Goal: Book appointment/travel/reservation

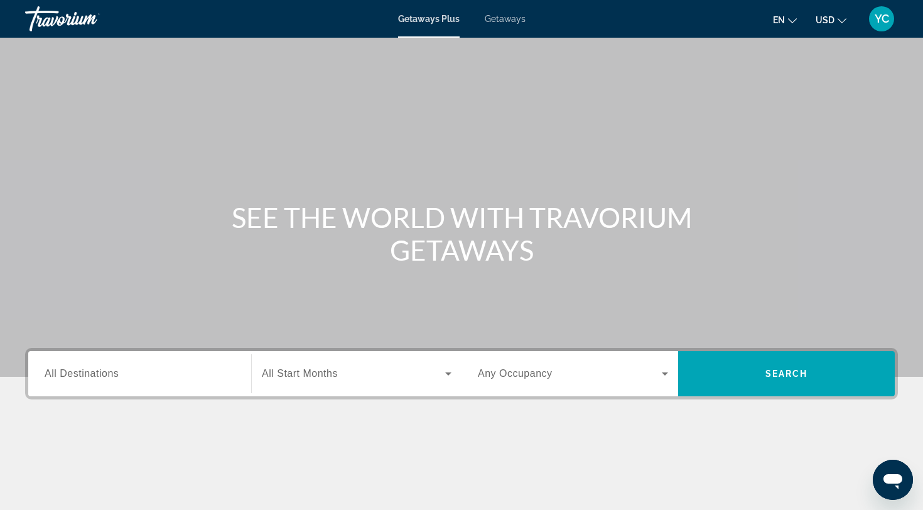
click at [93, 370] on span "All Destinations" at bounding box center [82, 373] width 74 height 11
click at [93, 370] on input "Destination All Destinations" at bounding box center [140, 374] width 190 height 15
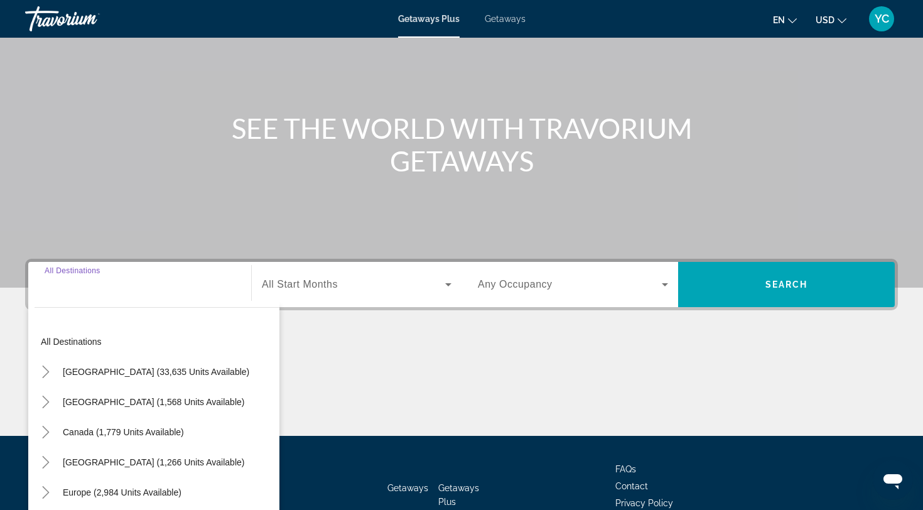
scroll to position [169, 0]
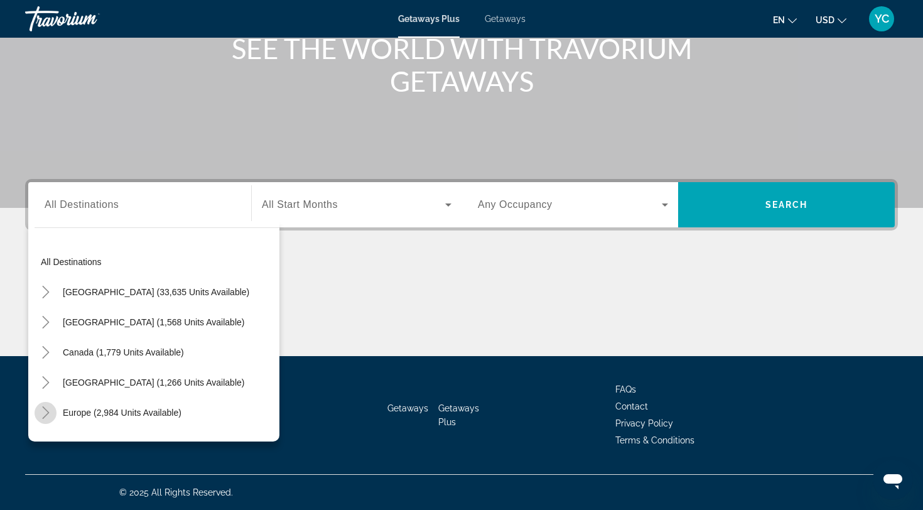
click at [46, 411] on icon "Toggle Europe (2,984 units available)" at bounding box center [45, 412] width 7 height 13
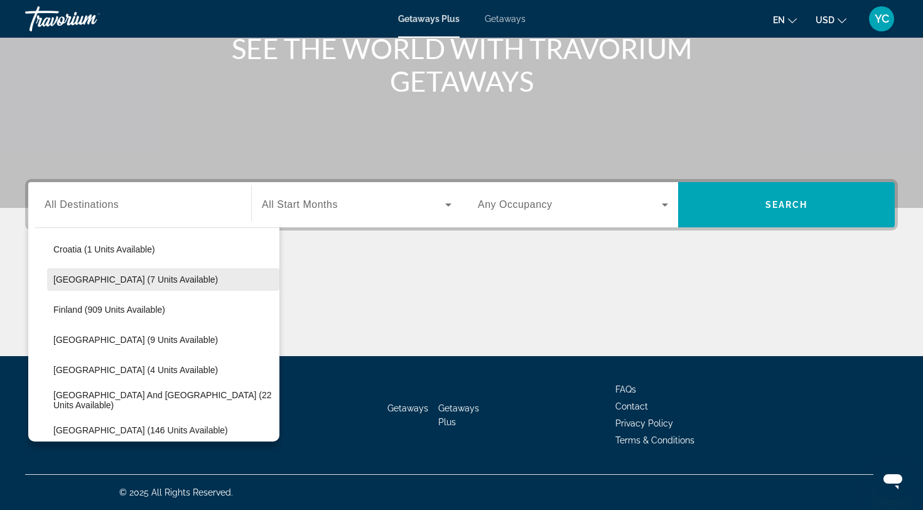
scroll to position [261, 0]
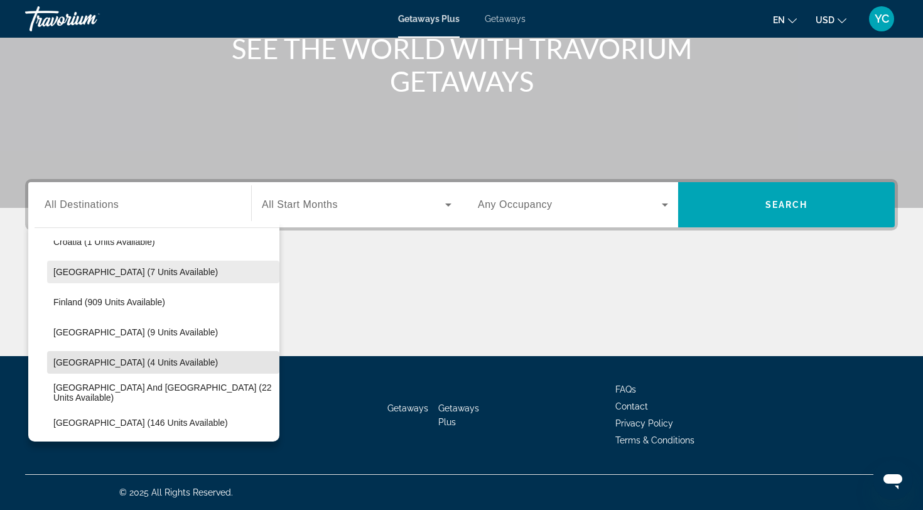
click at [92, 362] on span "[GEOGRAPHIC_DATA] (4 units available)" at bounding box center [135, 362] width 164 height 10
type input "**********"
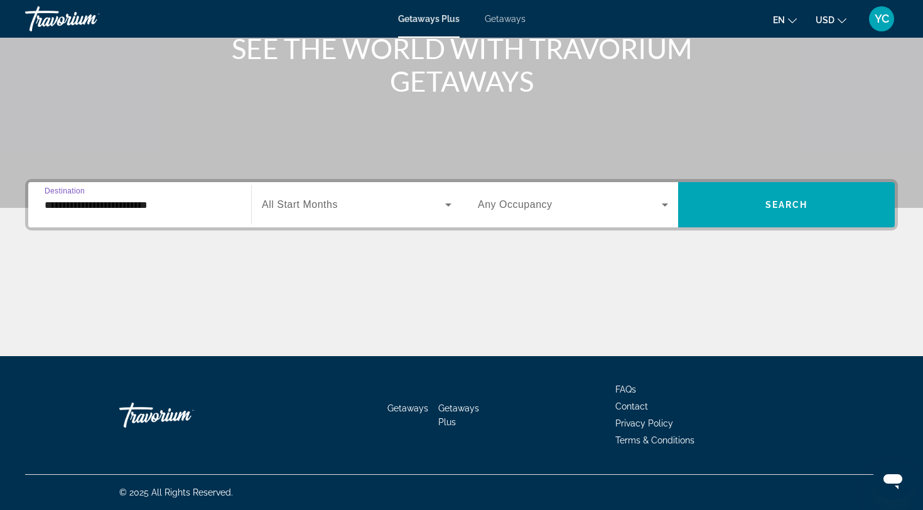
click at [295, 203] on span "All Start Months" at bounding box center [300, 204] width 76 height 11
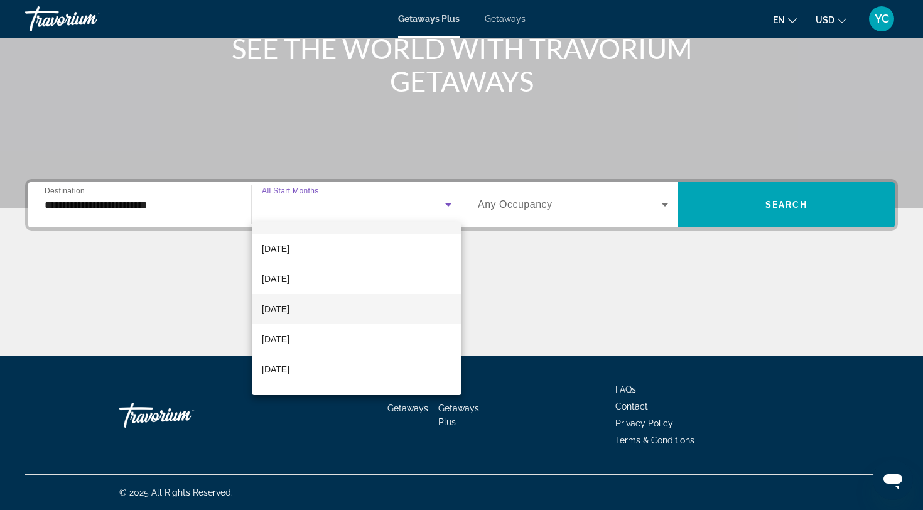
scroll to position [25, 0]
click at [289, 335] on span "[DATE]" at bounding box center [276, 337] width 28 height 15
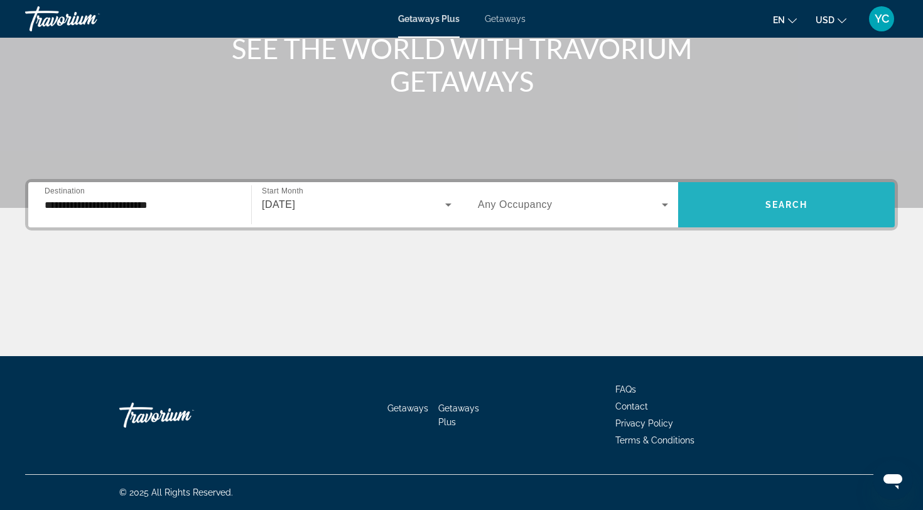
click at [740, 193] on span "Search widget" at bounding box center [786, 205] width 217 height 30
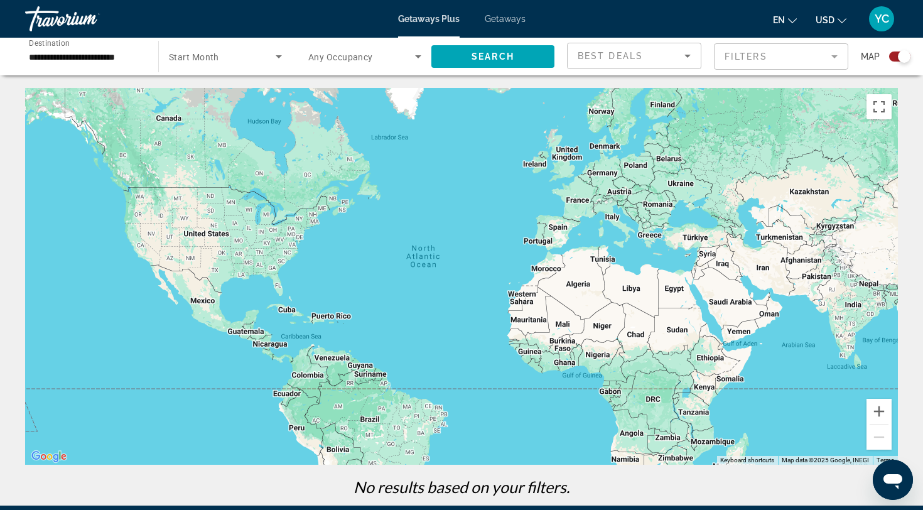
click at [521, 20] on span "Getaways" at bounding box center [505, 19] width 41 height 10
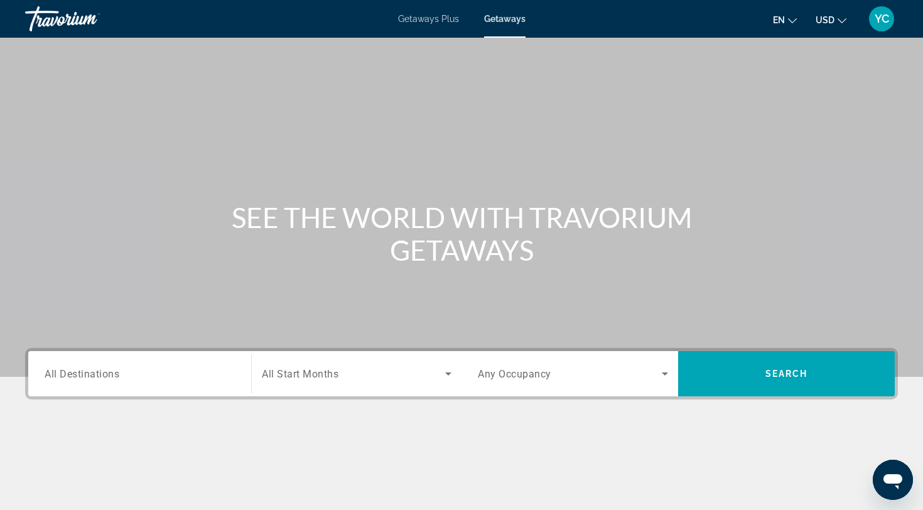
click at [62, 358] on div "Search widget" at bounding box center [140, 374] width 190 height 36
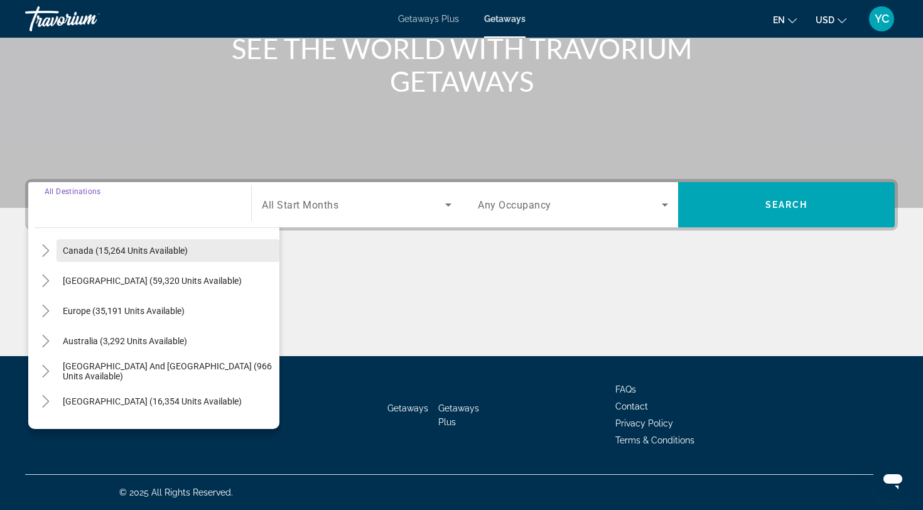
scroll to position [100, 0]
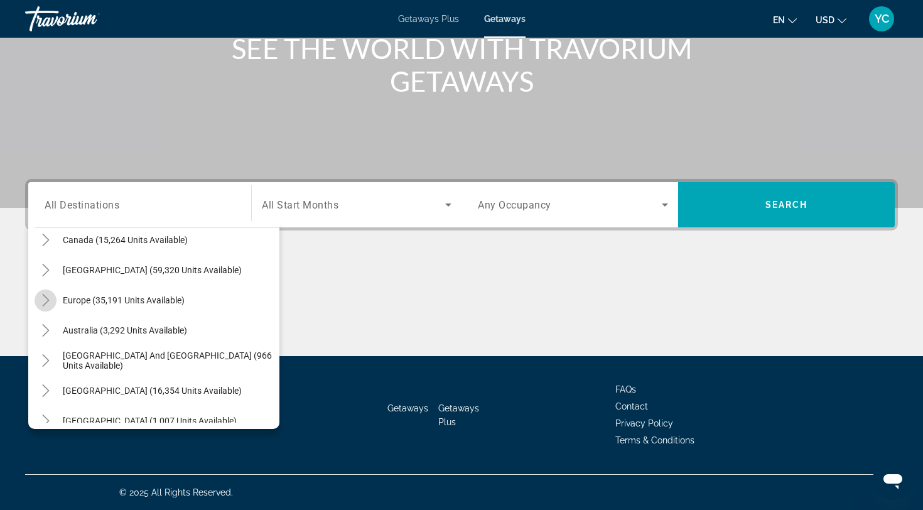
click at [49, 299] on icon "Toggle Europe (35,191 units available)" at bounding box center [46, 300] width 13 height 13
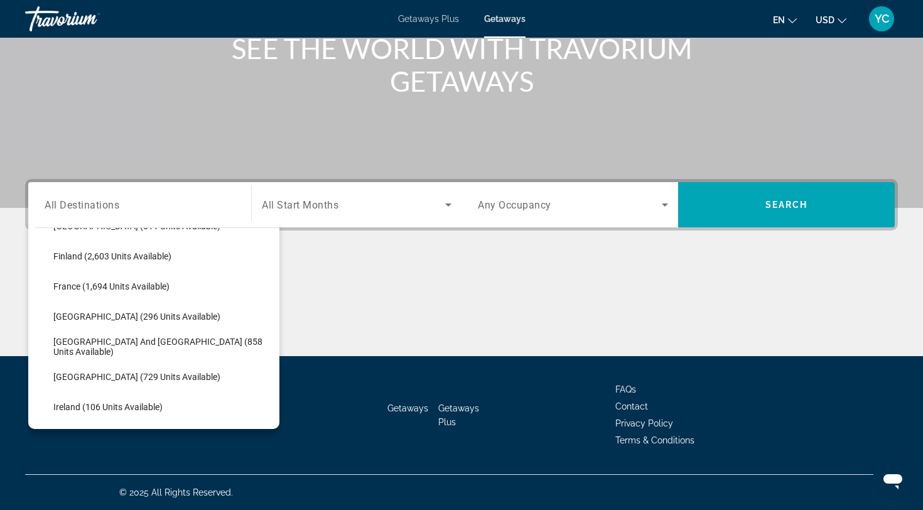
scroll to position [327, 0]
click at [79, 312] on span "[GEOGRAPHIC_DATA] (296 units available)" at bounding box center [136, 314] width 167 height 10
type input "**********"
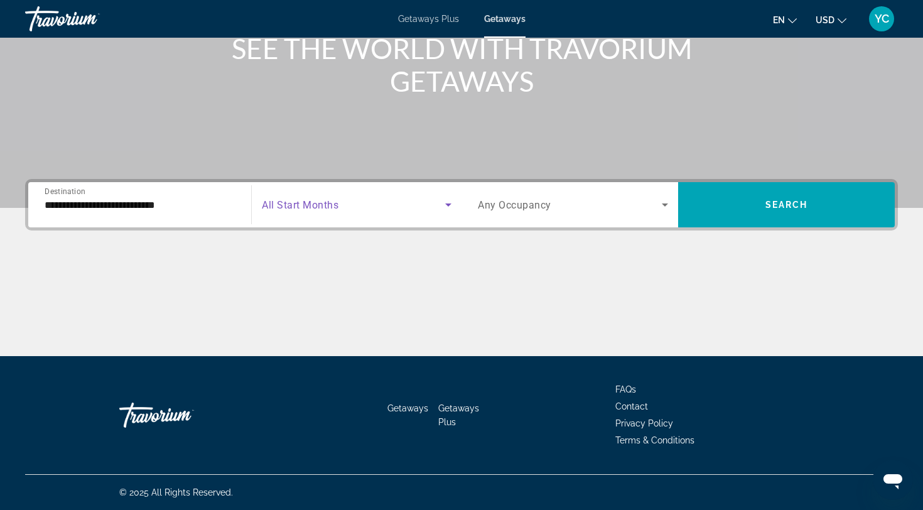
click at [316, 211] on span "Search widget" at bounding box center [353, 204] width 183 height 15
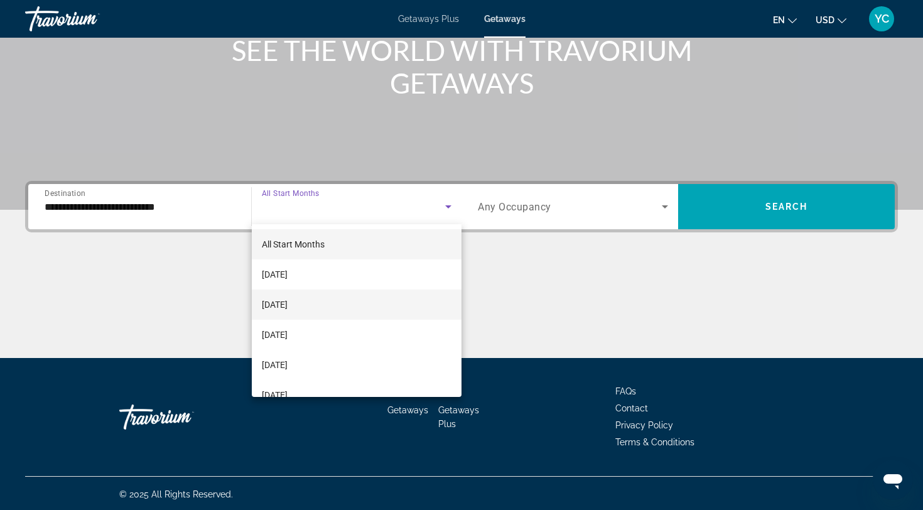
scroll to position [166, 0]
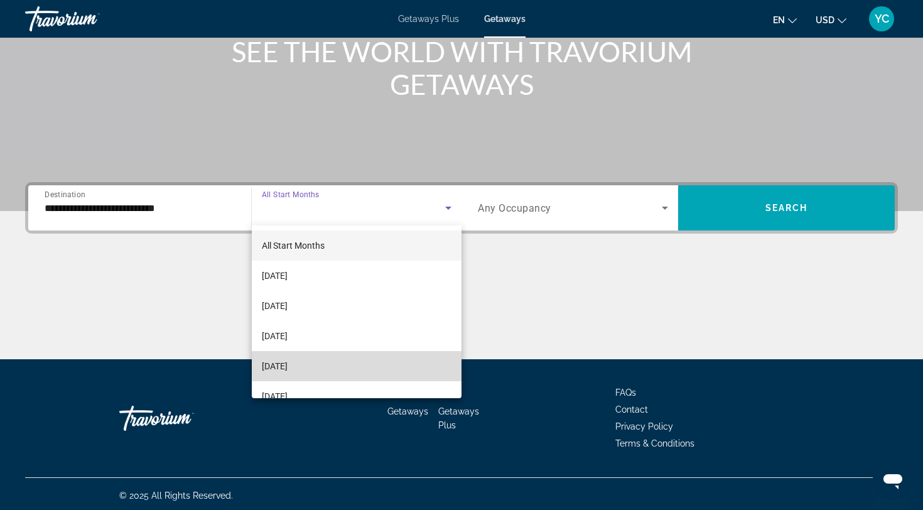
click at [305, 377] on mat-option "[DATE]" at bounding box center [357, 366] width 210 height 30
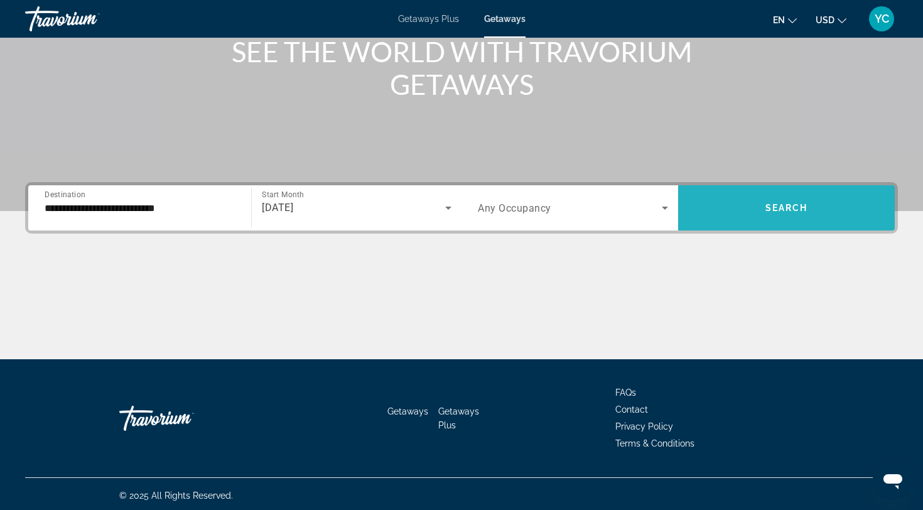
click at [731, 217] on span "Search widget" at bounding box center [786, 208] width 217 height 30
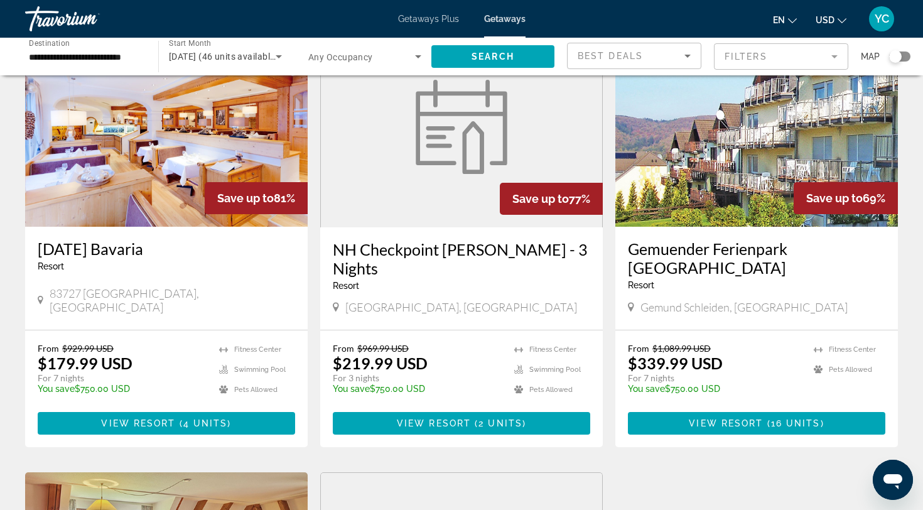
scroll to position [47, 0]
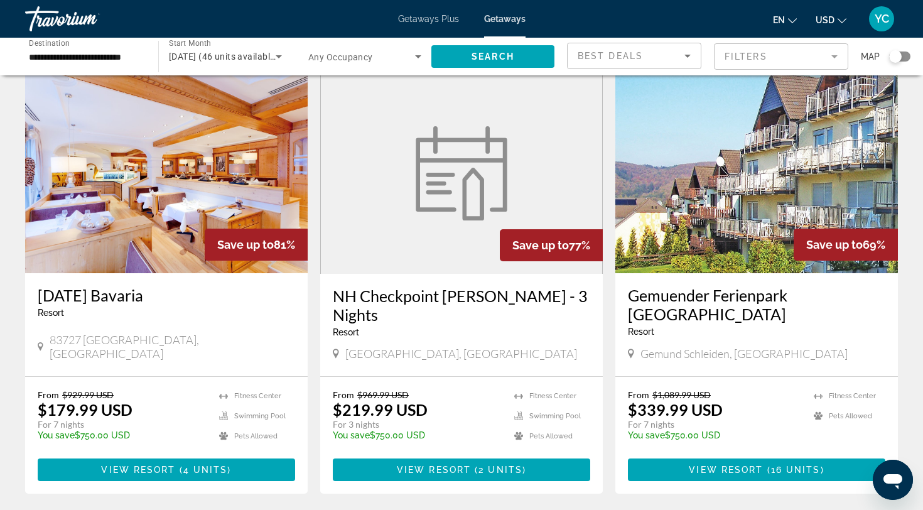
click at [753, 202] on img "Main content" at bounding box center [756, 172] width 282 height 201
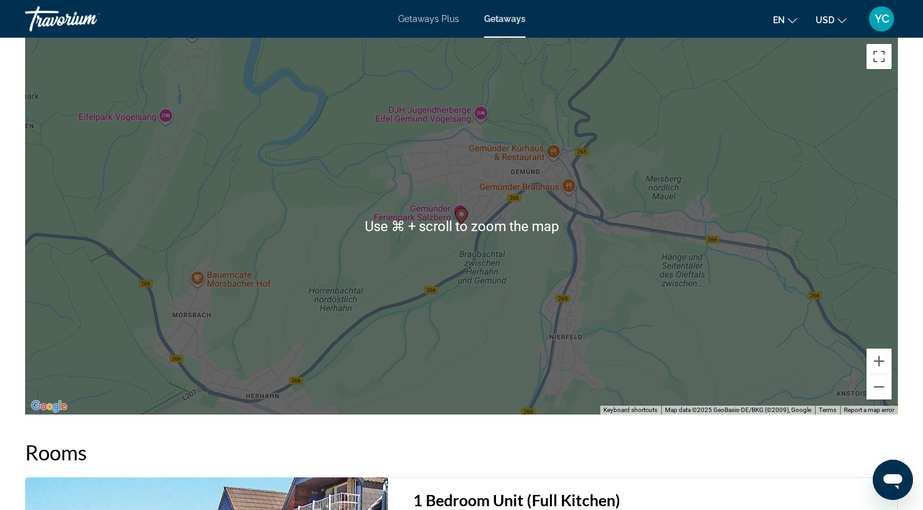
scroll to position [1460, 0]
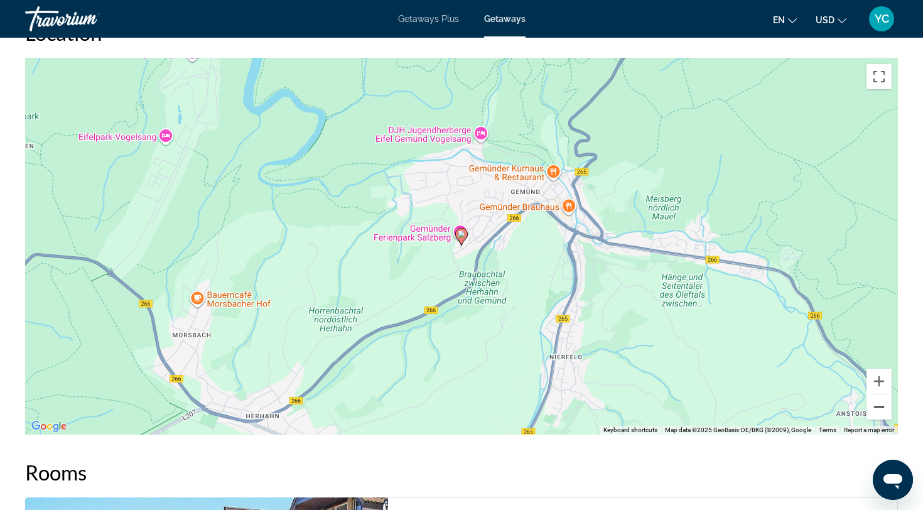
click at [880, 402] on button "Zoom out" at bounding box center [878, 406] width 25 height 25
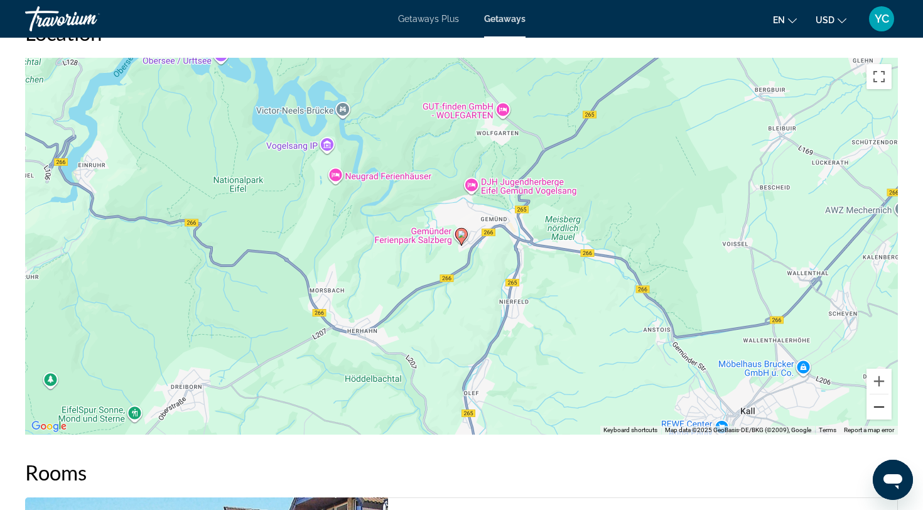
click at [879, 401] on button "Zoom out" at bounding box center [878, 406] width 25 height 25
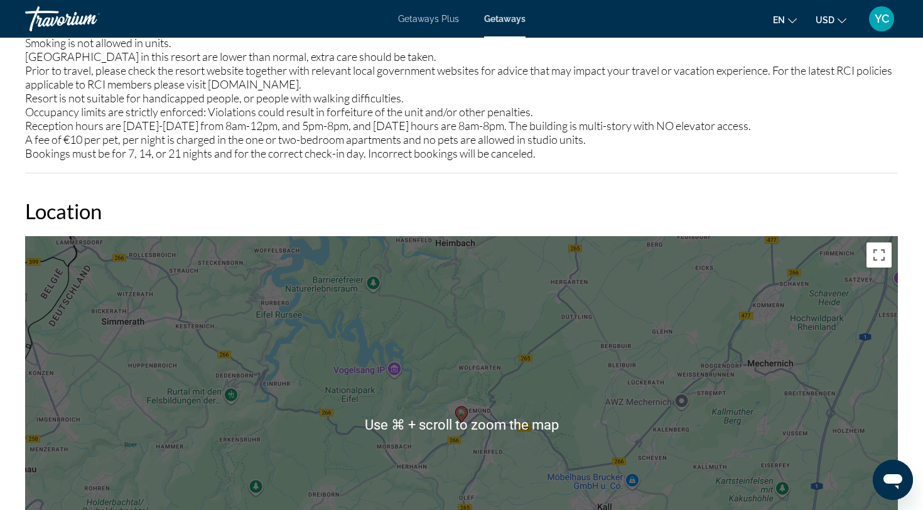
scroll to position [1063, 0]
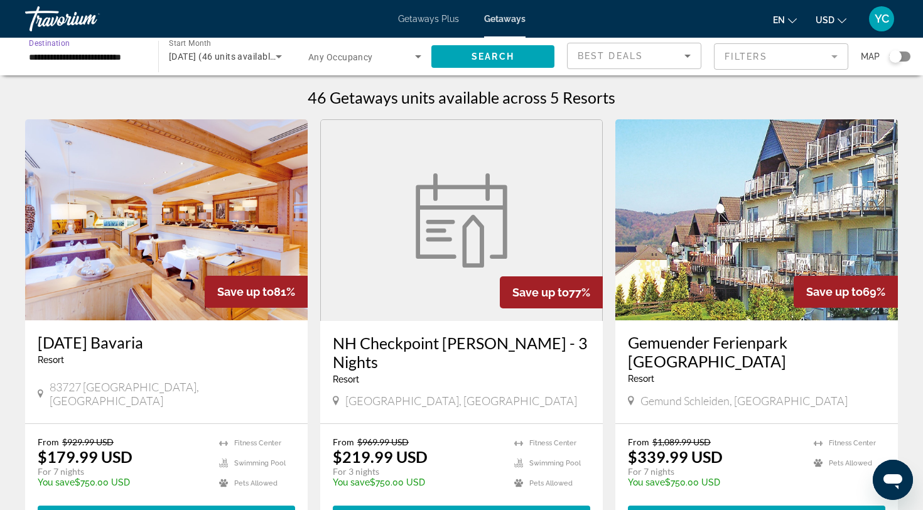
click at [87, 58] on input "**********" at bounding box center [85, 57] width 113 height 15
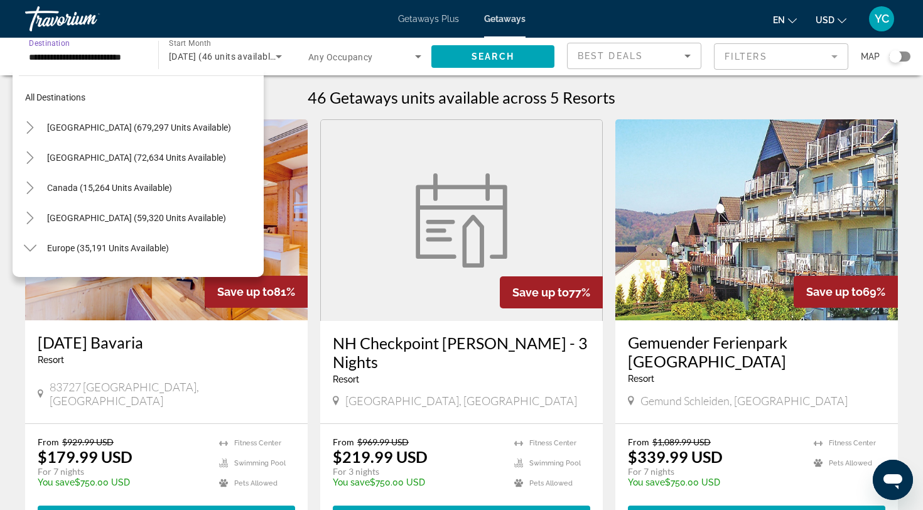
scroll to position [316, 0]
